Goal: Entertainment & Leisure: Consume media (video, audio)

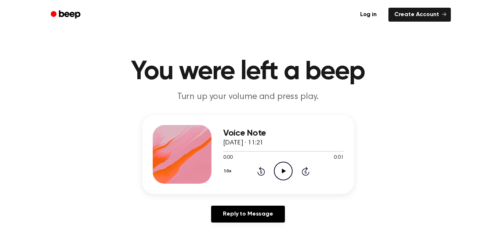
click at [282, 169] on icon "Play Audio" at bounding box center [283, 171] width 19 height 19
click at [283, 171] on icon at bounding box center [284, 171] width 4 height 5
click at [284, 171] on icon at bounding box center [284, 171] width 4 height 5
click at [282, 172] on icon at bounding box center [284, 171] width 4 height 5
click at [283, 173] on icon at bounding box center [284, 171] width 4 height 5
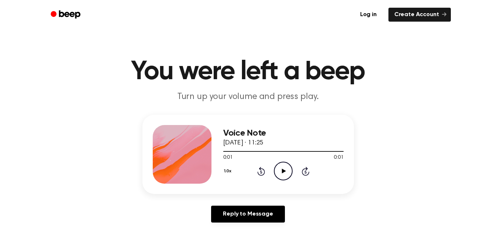
click at [284, 170] on icon "Play Audio" at bounding box center [283, 171] width 19 height 19
click at [284, 171] on icon at bounding box center [284, 171] width 4 height 5
click at [283, 170] on icon at bounding box center [284, 171] width 4 height 5
click at [285, 170] on icon "Play Audio" at bounding box center [283, 171] width 19 height 19
click at [283, 173] on icon at bounding box center [284, 171] width 4 height 5
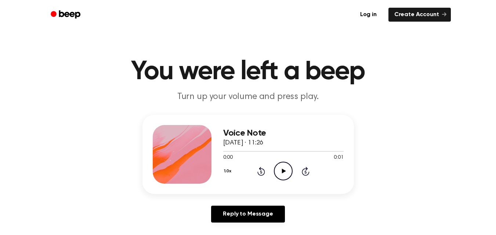
click at [283, 169] on icon "Play Audio" at bounding box center [283, 171] width 19 height 19
click at [282, 169] on icon at bounding box center [284, 171] width 4 height 5
click at [283, 171] on icon at bounding box center [284, 171] width 4 height 5
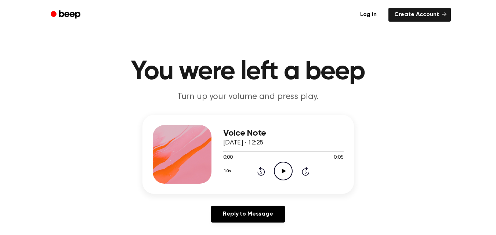
click at [283, 171] on icon at bounding box center [284, 171] width 4 height 5
click at [283, 171] on icon "Pause Audio" at bounding box center [283, 171] width 19 height 19
click at [283, 171] on icon at bounding box center [284, 171] width 4 height 5
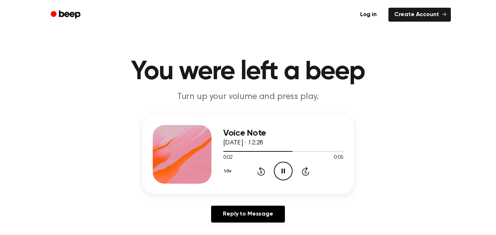
click at [283, 171] on icon "Pause Audio" at bounding box center [283, 171] width 19 height 19
click at [283, 171] on icon at bounding box center [284, 171] width 4 height 5
click at [283, 171] on icon "Pause Audio" at bounding box center [283, 171] width 19 height 19
click at [283, 171] on icon at bounding box center [284, 171] width 4 height 5
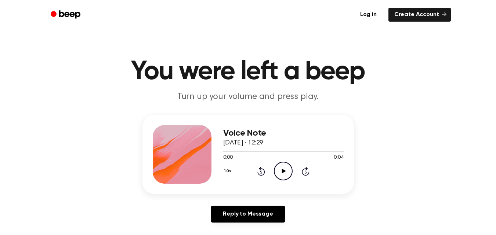
click at [284, 170] on icon "Play Audio" at bounding box center [283, 171] width 19 height 19
click at [284, 170] on icon at bounding box center [283, 171] width 3 height 5
click at [284, 170] on icon "Play Audio" at bounding box center [283, 171] width 19 height 19
click at [284, 172] on icon at bounding box center [284, 171] width 4 height 5
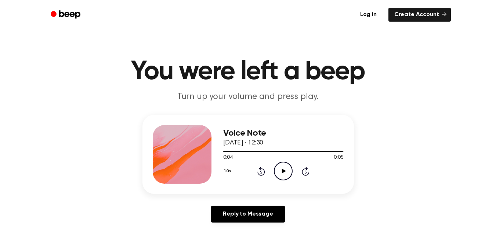
click at [284, 172] on icon at bounding box center [284, 171] width 4 height 5
click at [282, 173] on icon at bounding box center [284, 171] width 4 height 5
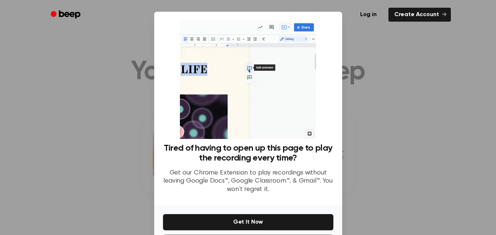
click at [406, 66] on div at bounding box center [248, 117] width 496 height 235
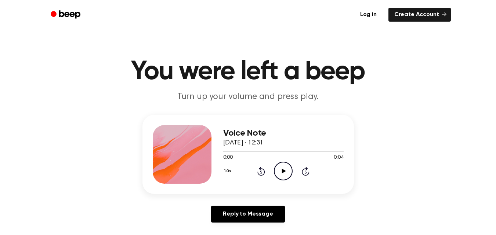
click at [285, 171] on icon at bounding box center [284, 171] width 4 height 5
click at [281, 169] on icon "Play Audio" at bounding box center [283, 171] width 19 height 19
click at [285, 171] on icon at bounding box center [284, 171] width 4 height 5
click at [284, 171] on icon at bounding box center [284, 171] width 4 height 5
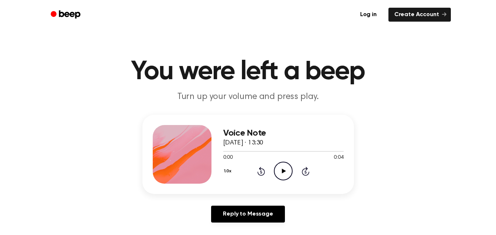
click at [283, 171] on icon at bounding box center [284, 171] width 4 height 5
click at [282, 171] on icon at bounding box center [284, 171] width 4 height 5
click at [281, 171] on icon "Play Audio" at bounding box center [283, 171] width 19 height 19
